Goal: Information Seeking & Learning: Find specific fact

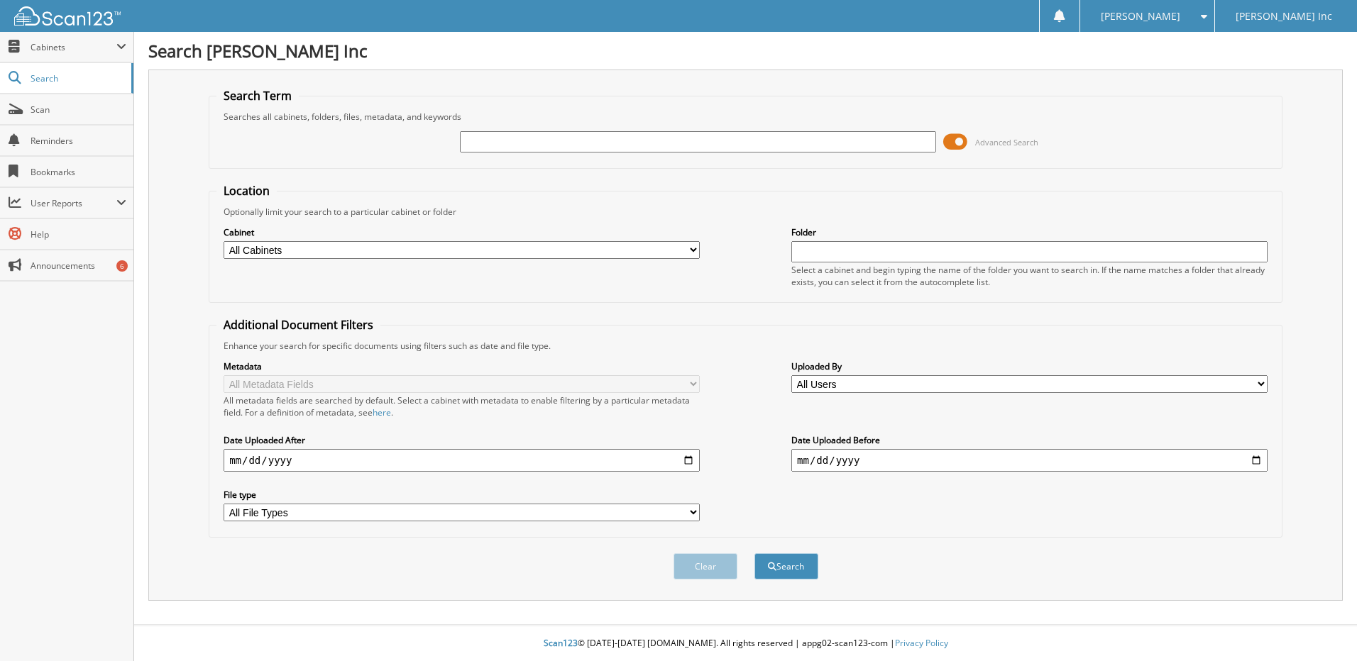
click at [520, 144] on input "text" at bounding box center [698, 141] width 476 height 21
type input "6144439"
click at [754, 553] on button "Search" at bounding box center [786, 566] width 64 height 26
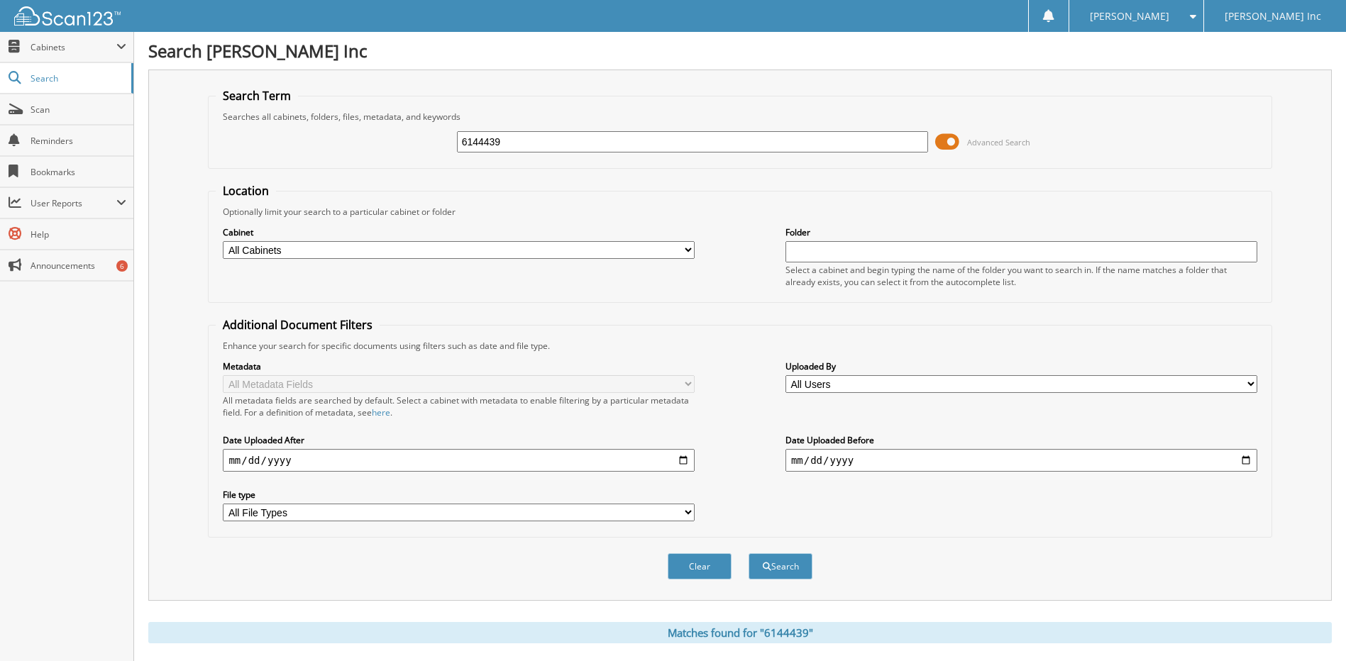
scroll to position [211, 0]
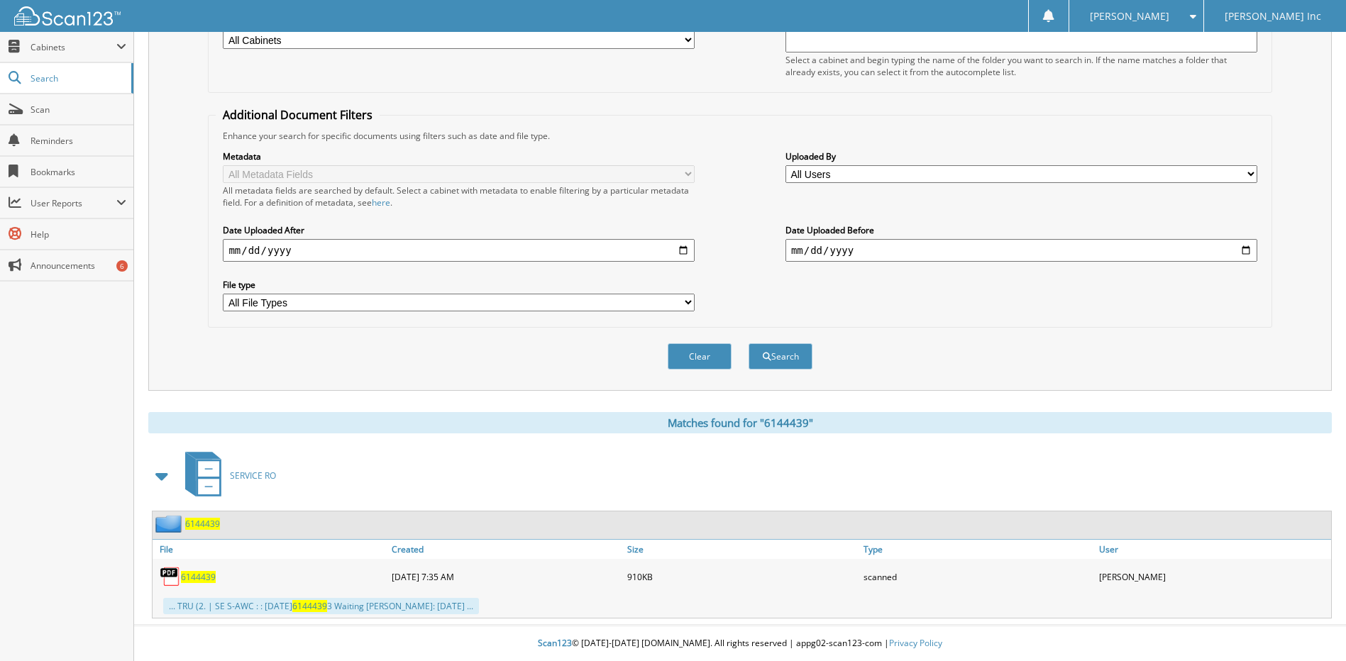
click at [187, 575] on span "6144439" at bounding box center [198, 577] width 35 height 12
